Goal: Check status: Check status

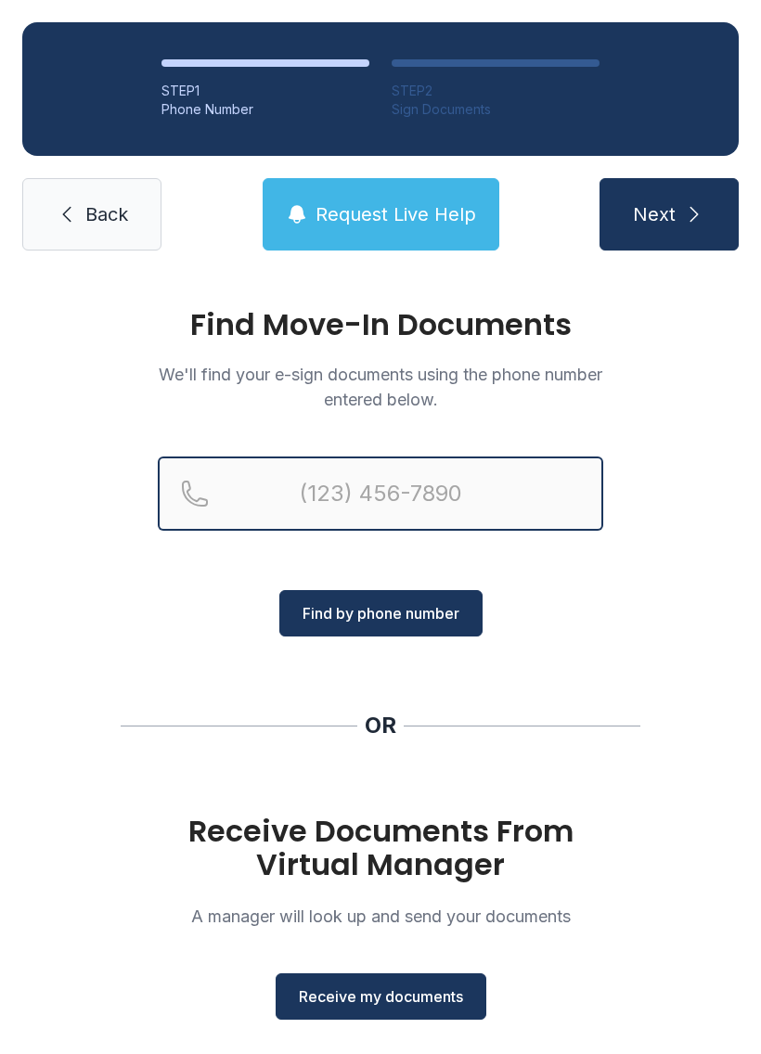
click at [339, 490] on input "Reservation phone number" at bounding box center [380, 493] width 445 height 74
type input "[PHONE_NUMBER]"
click at [668, 214] on button "Next" at bounding box center [668, 214] width 139 height 72
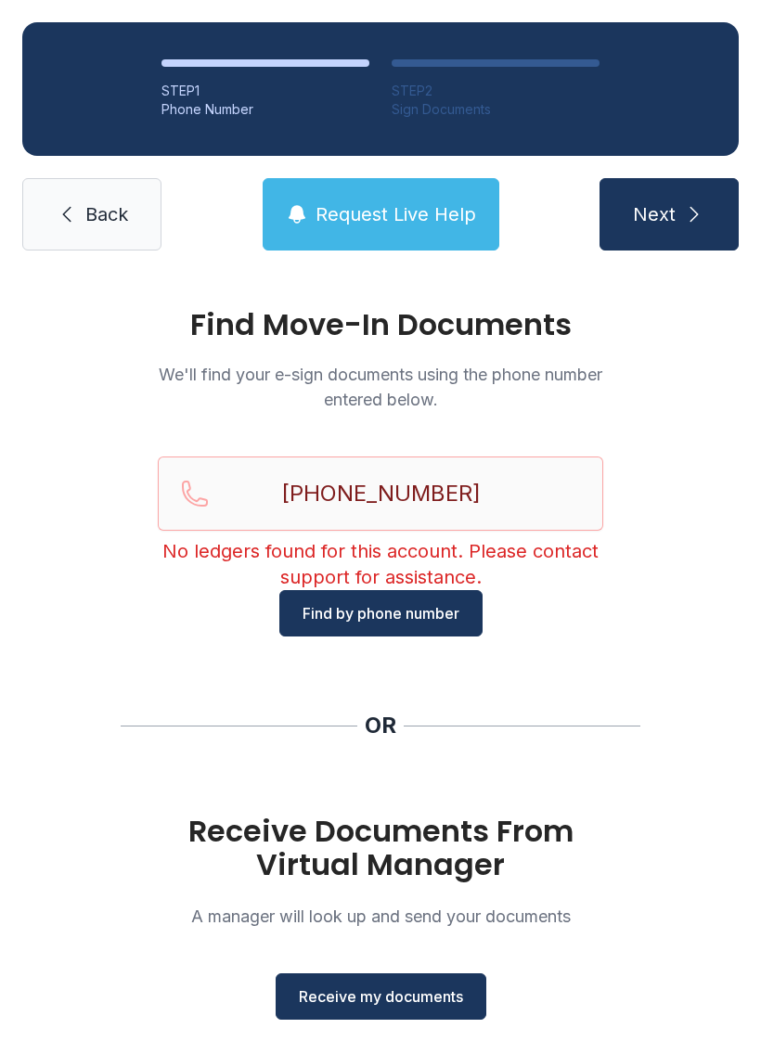
click at [442, 609] on span "Find by phone number" at bounding box center [380, 613] width 157 height 22
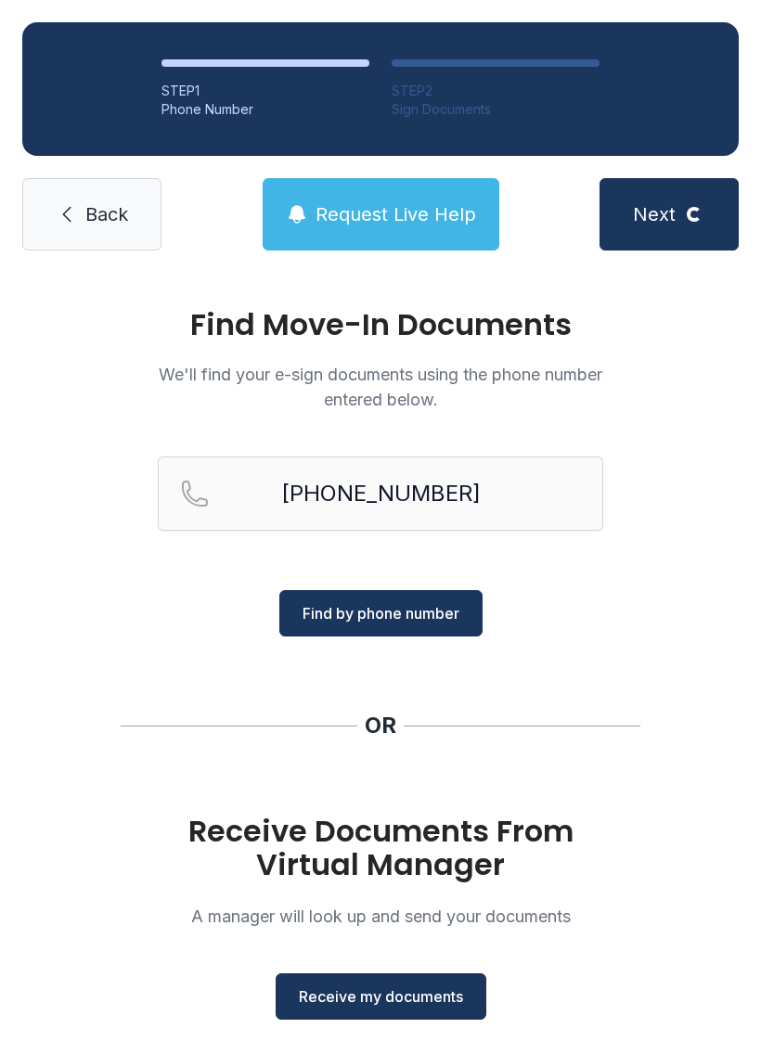
click at [448, 596] on button "Find by phone number" at bounding box center [380, 613] width 203 height 46
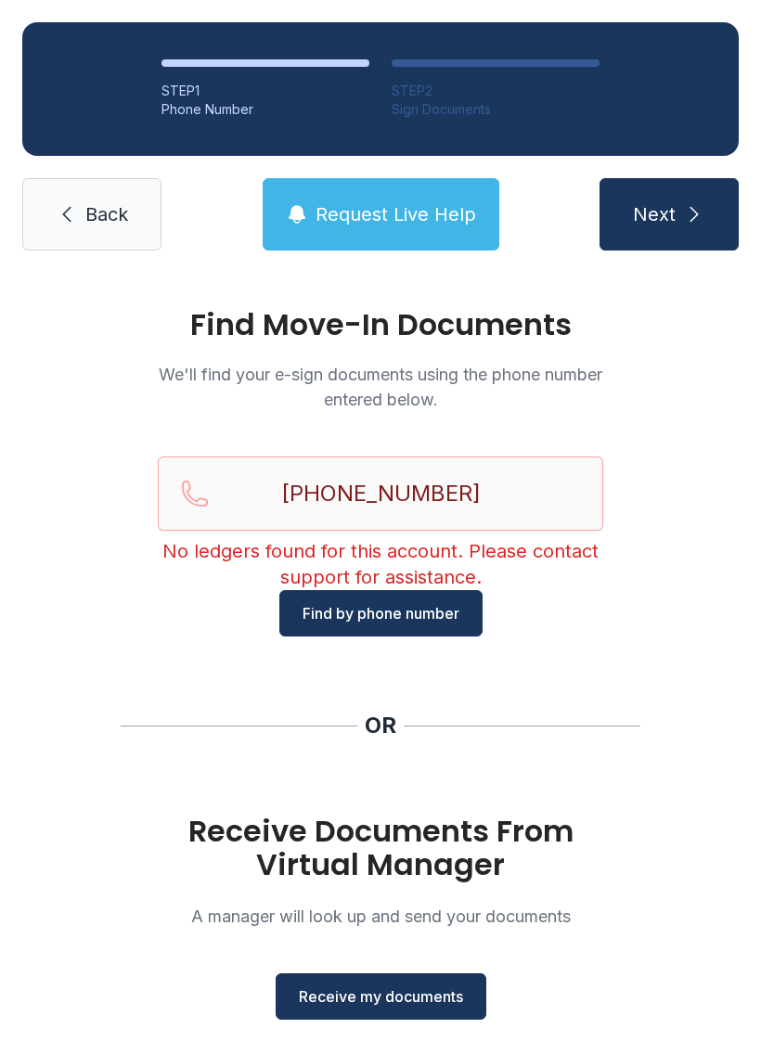
click at [677, 219] on button "Next" at bounding box center [668, 214] width 139 height 72
click at [690, 211] on icon "submit" at bounding box center [694, 214] width 22 height 22
click at [59, 248] on link "Back" at bounding box center [91, 214] width 139 height 72
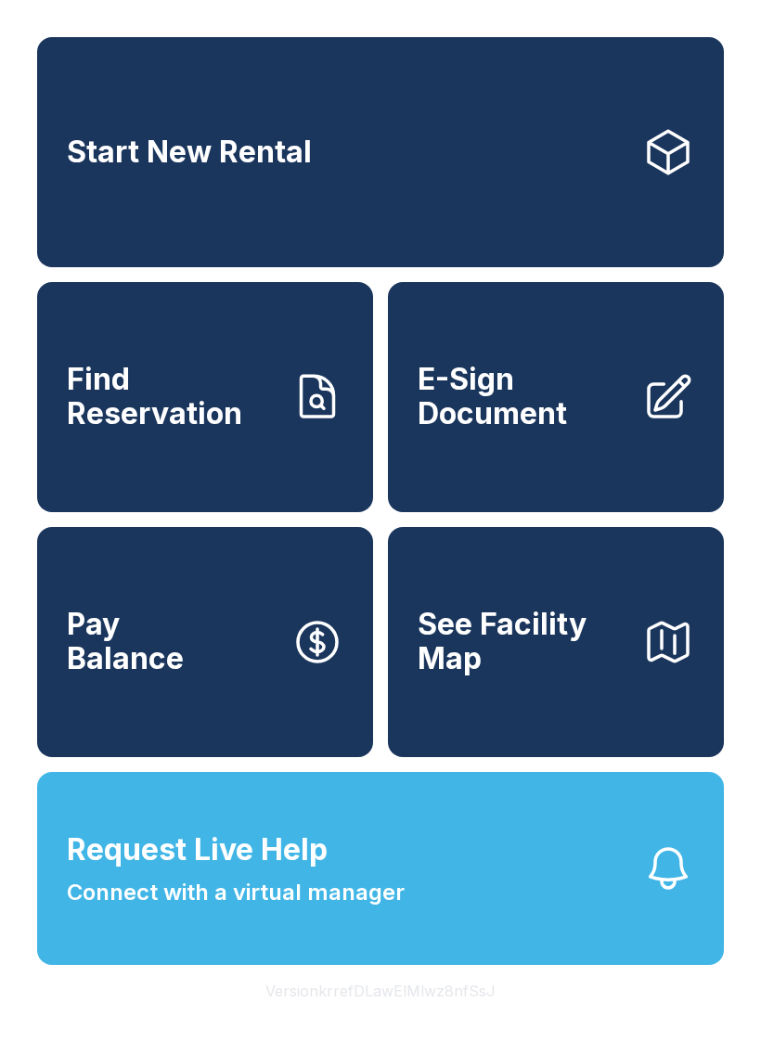
click at [584, 430] on span "E-Sign Document" at bounding box center [522, 397] width 210 height 68
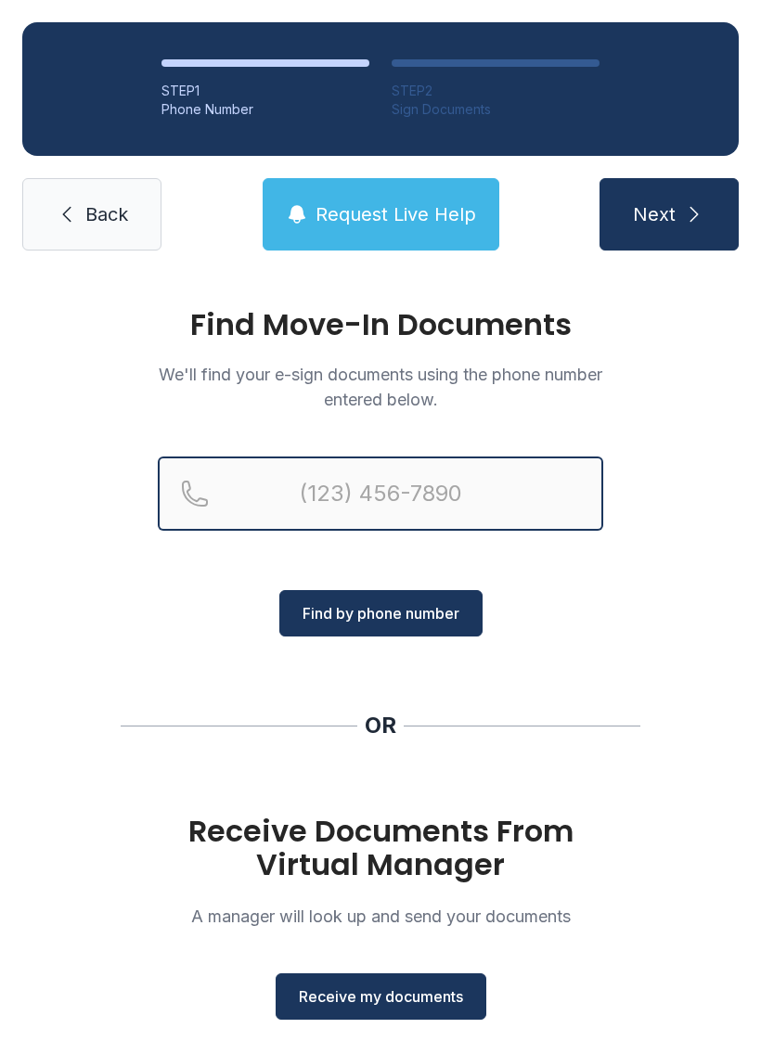
click at [335, 490] on input "Reservation phone number" at bounding box center [380, 493] width 445 height 74
type input "[PHONE_NUMBER]"
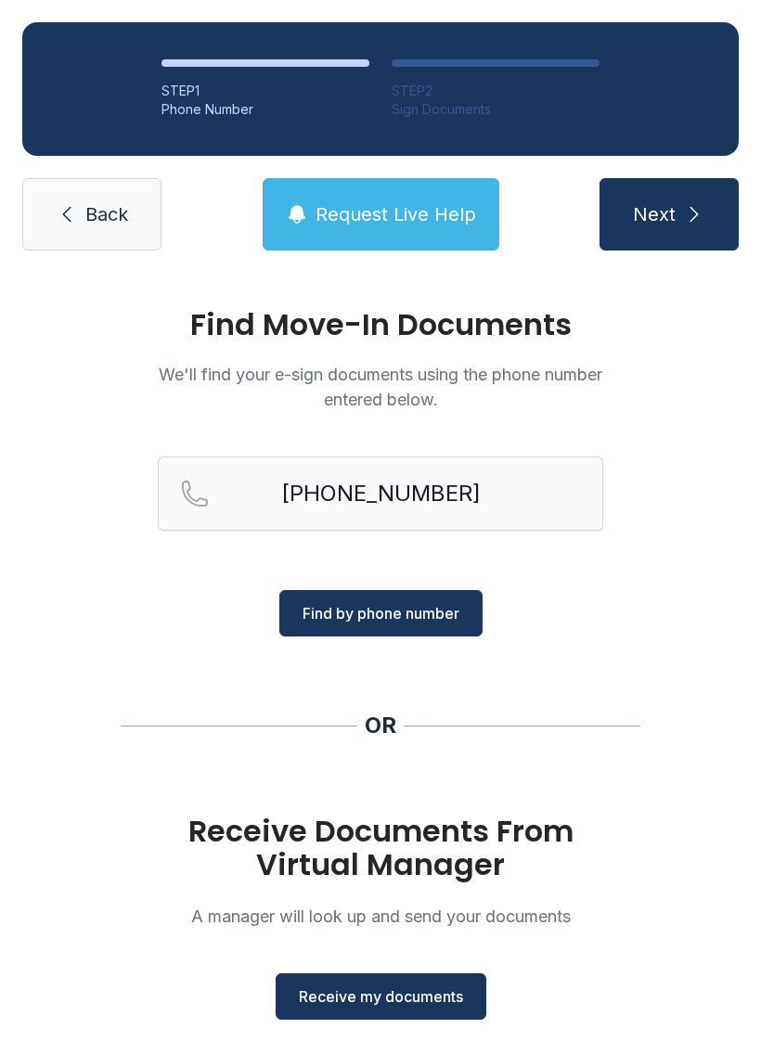
click at [399, 623] on span "Find by phone number" at bounding box center [380, 613] width 157 height 22
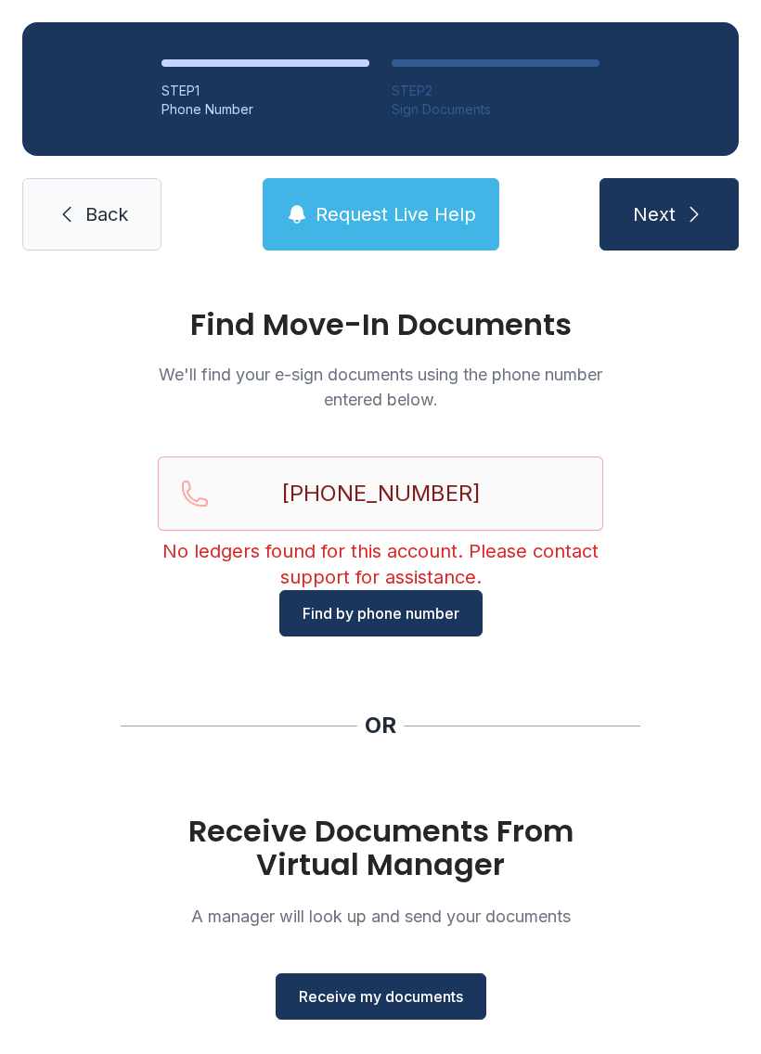
click at [708, 203] on button "Next" at bounding box center [668, 214] width 139 height 72
click at [91, 234] on link "Back" at bounding box center [91, 214] width 139 height 72
